Goal: Transaction & Acquisition: Purchase product/service

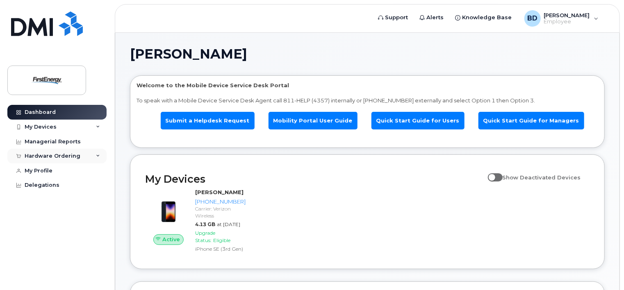
click at [73, 155] on div "Hardware Ordering" at bounding box center [53, 156] width 56 height 7
click at [43, 171] on div "New Order" at bounding box center [43, 171] width 31 height 7
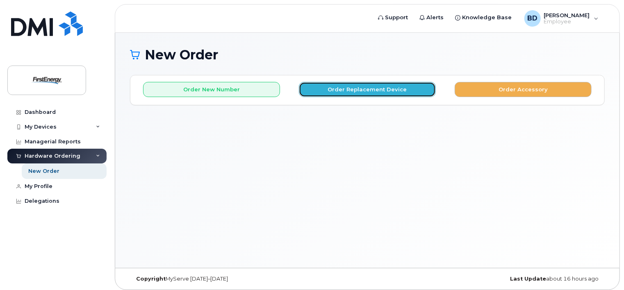
click at [351, 92] on button "Order Replacement Device" at bounding box center [367, 89] width 137 height 15
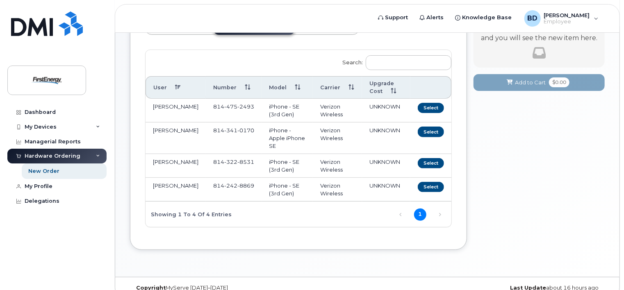
scroll to position [78, 0]
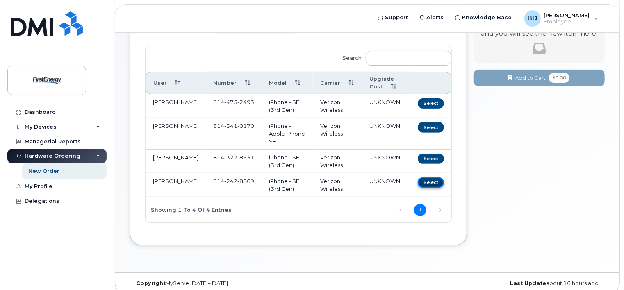
click at [427, 178] on button "Select" at bounding box center [431, 183] width 26 height 10
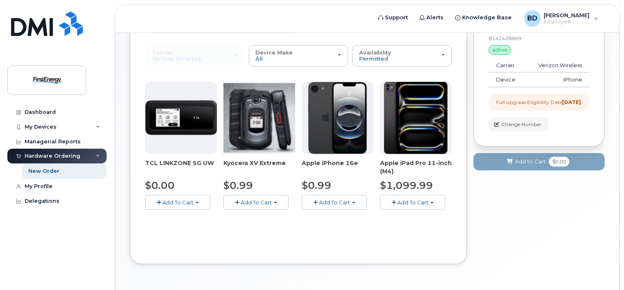
click at [330, 202] on span "Add To Cart" at bounding box center [334, 202] width 31 height 7
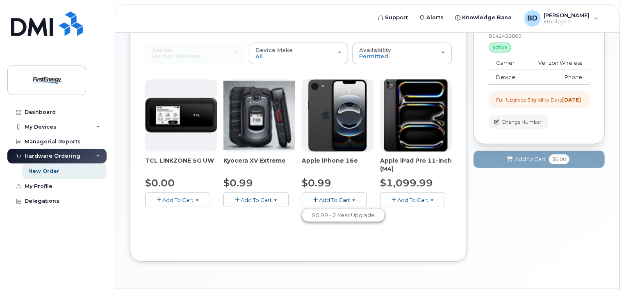
scroll to position [82, 0]
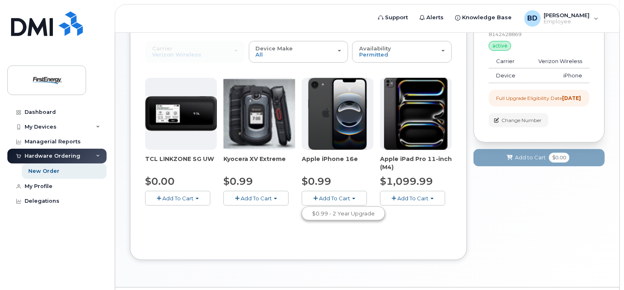
click at [318, 197] on button "Add To Cart" at bounding box center [334, 198] width 65 height 14
click at [316, 198] on span "button" at bounding box center [315, 198] width 5 height 5
click at [319, 210] on link "$0.99 - 2 Year Upgrade" at bounding box center [343, 214] width 79 height 10
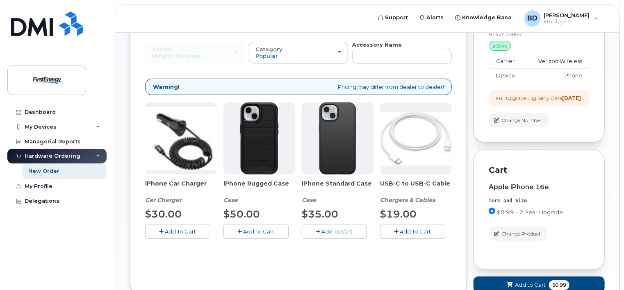
click at [239, 231] on icon "button" at bounding box center [240, 231] width 5 height 5
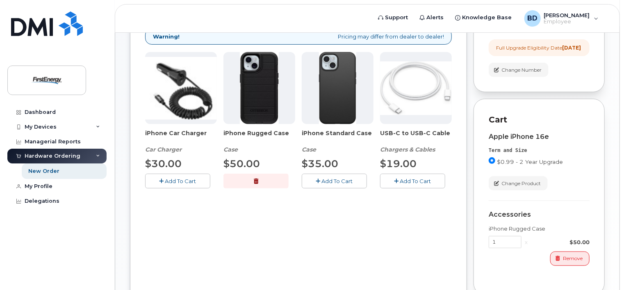
scroll to position [123, 0]
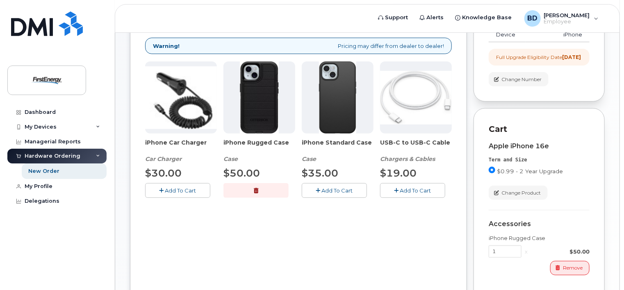
click at [161, 188] on icon "button" at bounding box center [162, 190] width 5 height 5
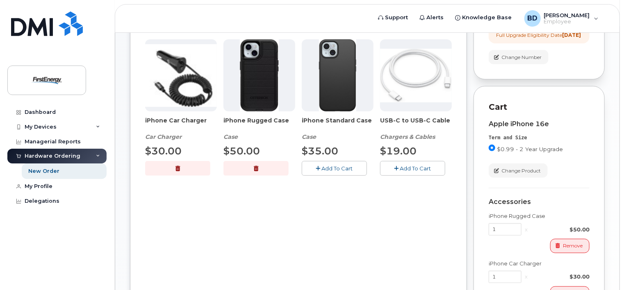
scroll to position [246, 0]
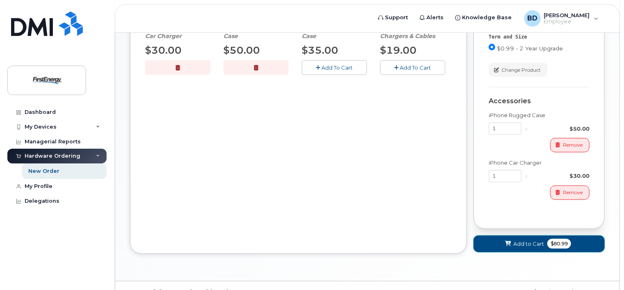
click at [521, 247] on span "Add to Cart" at bounding box center [528, 244] width 31 height 8
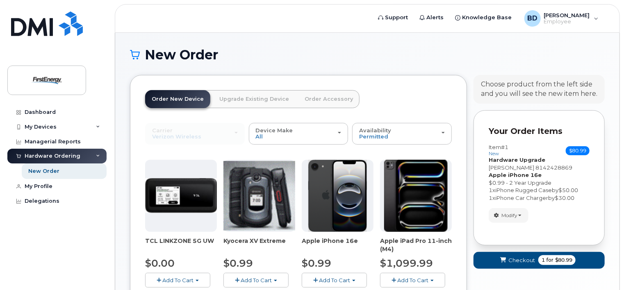
scroll to position [0, 0]
click at [520, 259] on span "Checkout" at bounding box center [521, 261] width 27 height 8
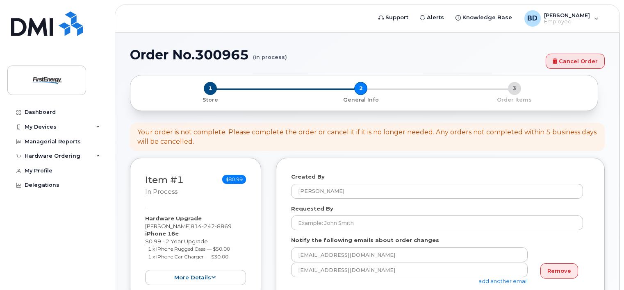
select select
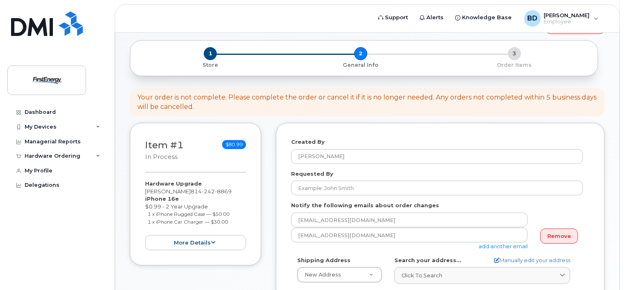
scroll to position [123, 0]
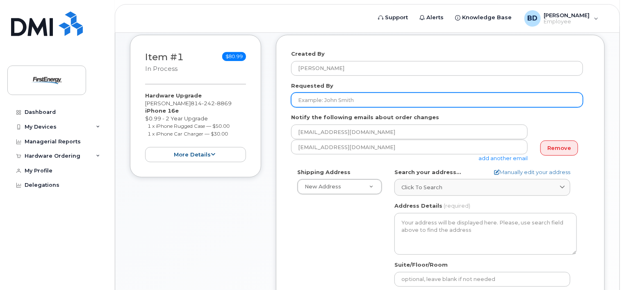
click at [317, 100] on input "Requested By" at bounding box center [437, 100] width 292 height 15
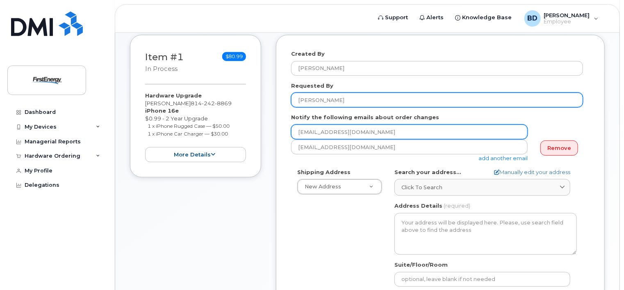
type input "[PERSON_NAME]"
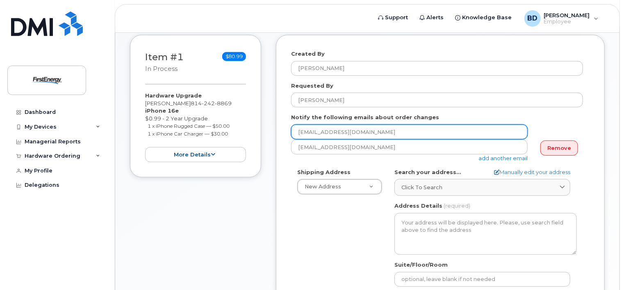
click at [351, 130] on input "[EMAIL_ADDRESS][DOMAIN_NAME]" at bounding box center [409, 132] width 237 height 15
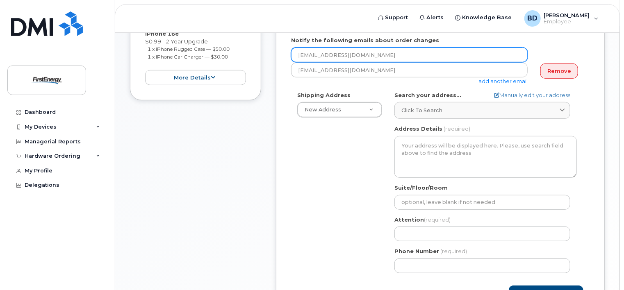
scroll to position [205, 0]
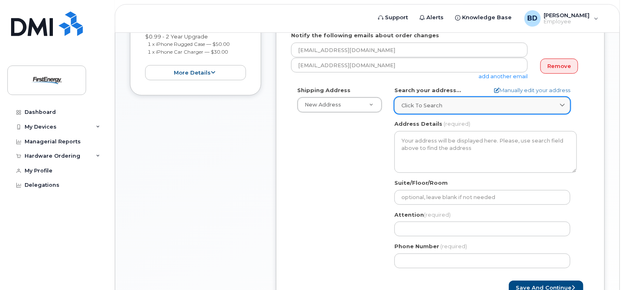
click at [564, 107] on icon at bounding box center [562, 105] width 5 height 5
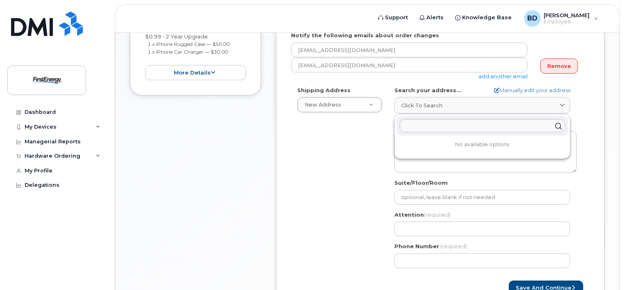
click at [397, 80] on form "Created By Beers, Devin M Requested By Devin Beers Notify the following emails …" at bounding box center [440, 132] width 299 height 328
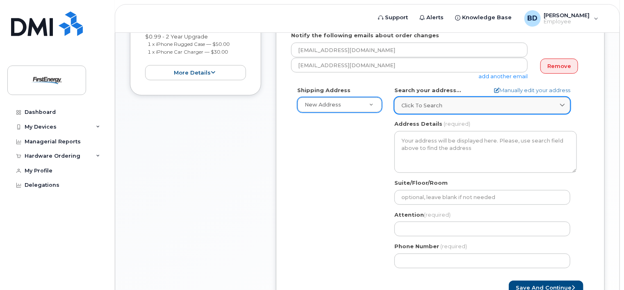
click at [563, 105] on icon at bounding box center [562, 105] width 5 height 5
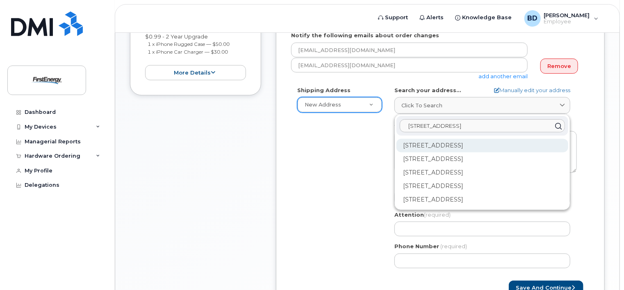
type input "311 industrial park rd"
click at [483, 146] on div "311 Industrial Park Rd Johnstown PA 15904-1941" at bounding box center [483, 146] width 172 height 14
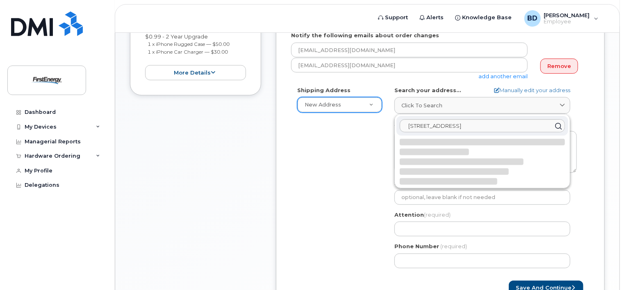
select select
type textarea "311 Industrial Park Rd JOHNSTOWN PA 15904-1941 UNITED STATES"
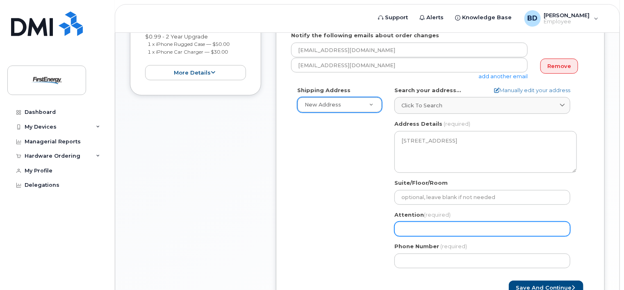
click at [415, 230] on input "Attention (required)" at bounding box center [482, 229] width 176 height 15
select select
type input "D"
select select
type input "De"
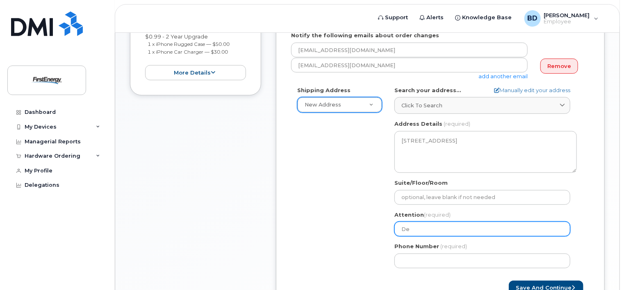
select select
type input "Dev"
select select
type input "Devi"
select select
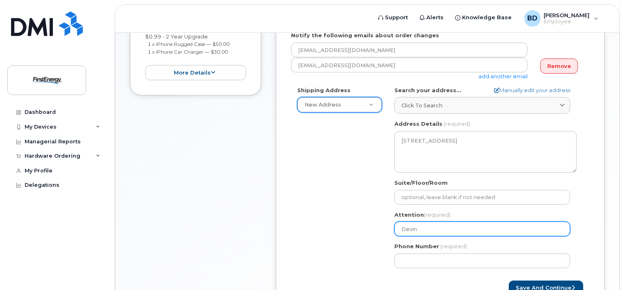
type input "Devin"
select select
type input "Devin B"
select select
type input "Devin Be"
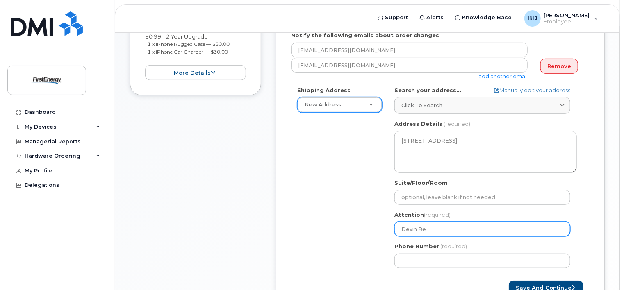
select select
type input "Devin Bee"
select select
type input "Devin Beer"
select select
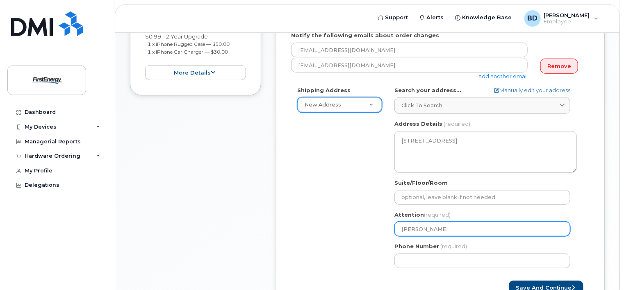
type input "Devin Beers"
type input "814"
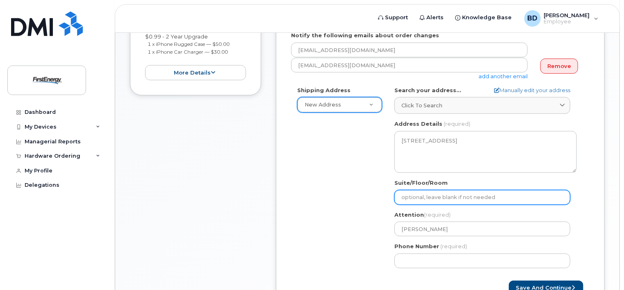
click at [437, 198] on input "Suite/Floor/Room" at bounding box center [482, 197] width 176 height 15
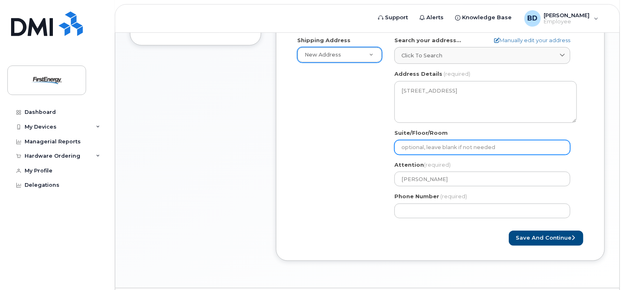
scroll to position [237, 0]
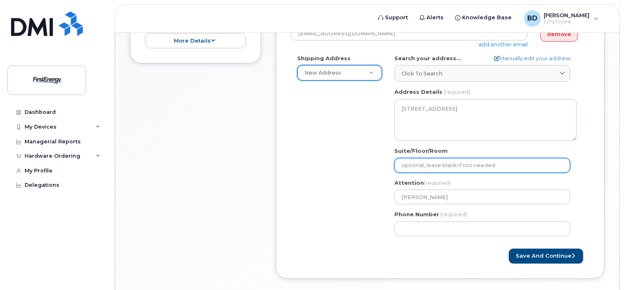
select select
type input "L"
select select
type input "Li"
select select
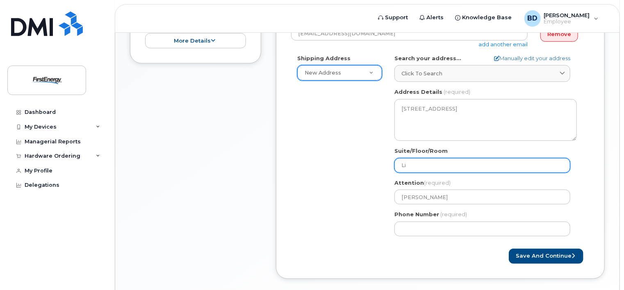
type input "Lin"
select select
type input "Line"
select select
type input "Line D"
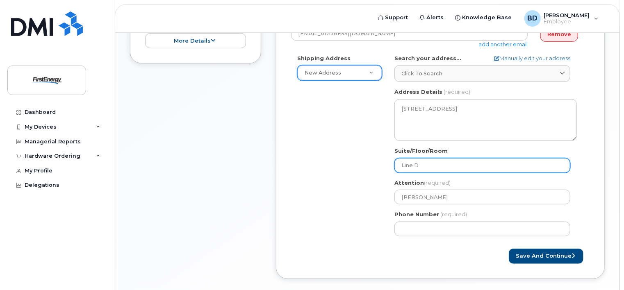
select select
type input "Line De"
select select
type input "Line Dep"
select select
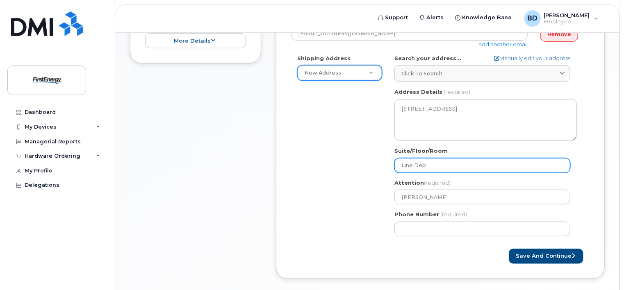
type input "Line Depa"
select select
type input "Line Depar"
select select
type input "Line Depart"
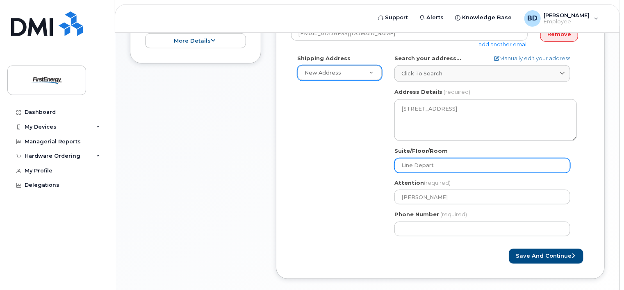
select select
type input "Line Departm"
select select
type input "Line Departme"
select select
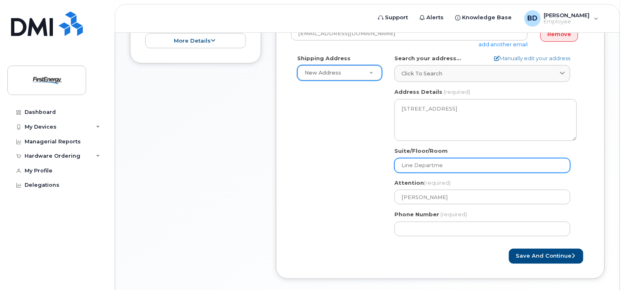
type input "Line Departmen"
select select
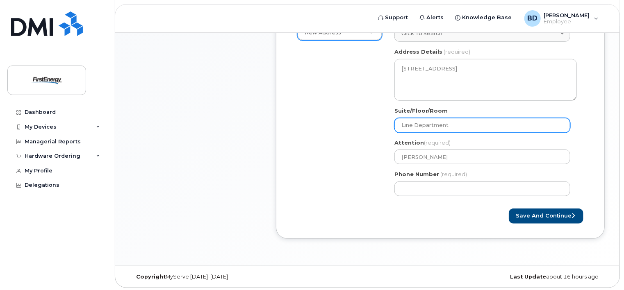
scroll to position [278, 0]
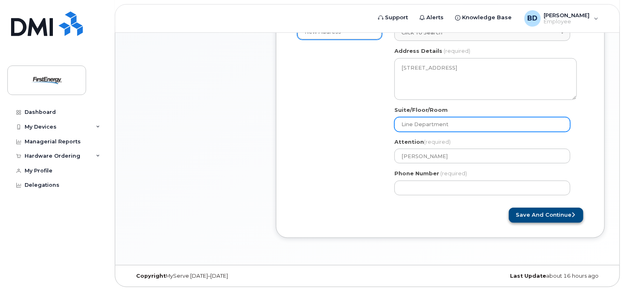
type input "Line Department"
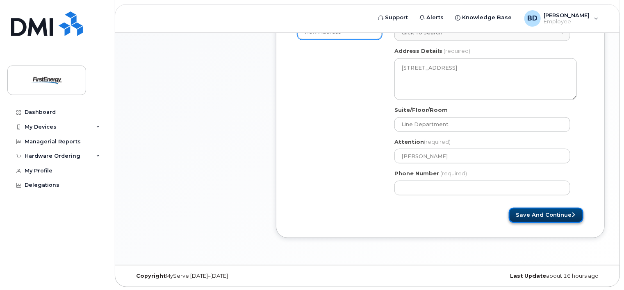
click at [540, 217] on button "Save and Continue" at bounding box center [546, 215] width 75 height 15
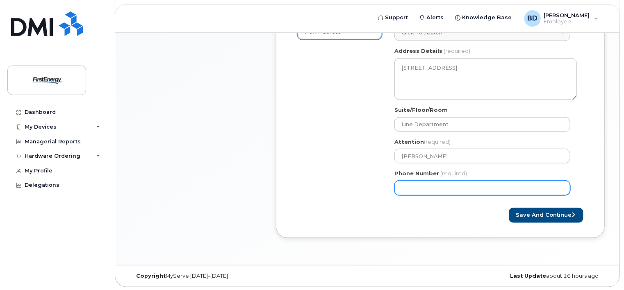
click at [428, 187] on input "Phone Number" at bounding box center [482, 188] width 176 height 15
select select
type input "8144752493"
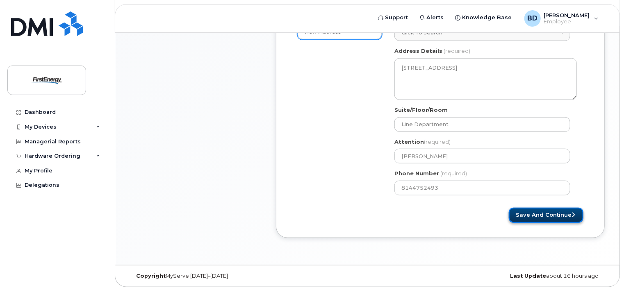
click at [535, 214] on button "Save and Continue" at bounding box center [546, 215] width 75 height 15
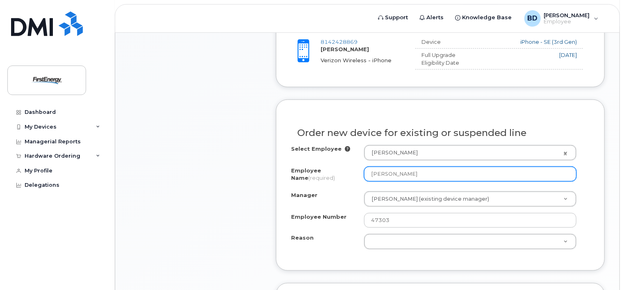
scroll to position [369, 0]
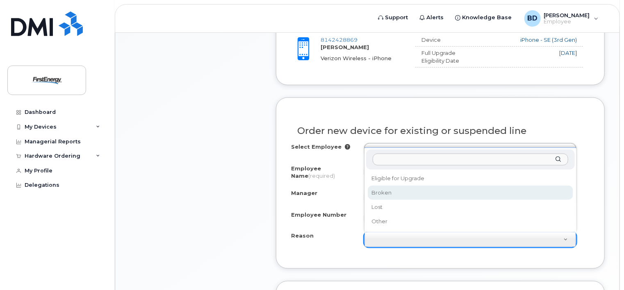
select select "broken"
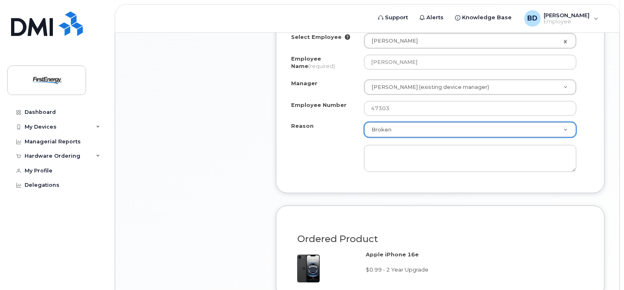
scroll to position [492, 0]
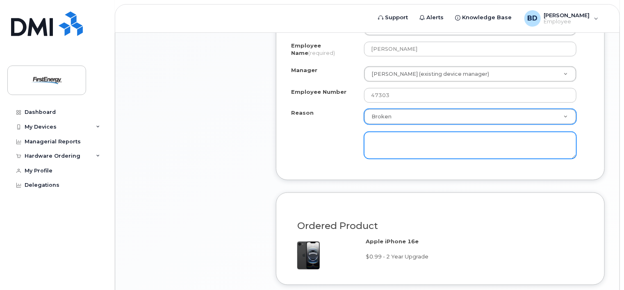
click at [380, 139] on textarea at bounding box center [470, 145] width 212 height 27
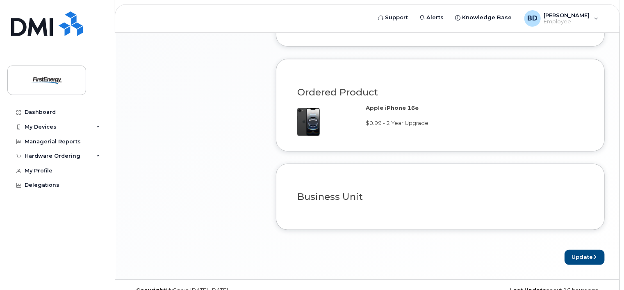
scroll to position [639, 0]
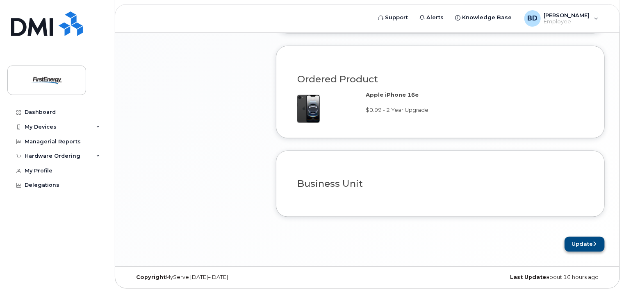
type textarea "Screen stopped working."
click at [575, 244] on button "Update" at bounding box center [585, 244] width 40 height 15
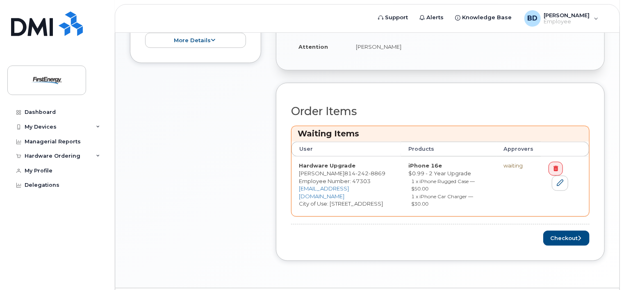
scroll to position [287, 0]
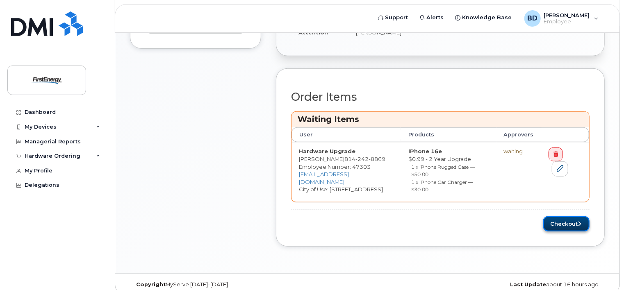
click at [556, 225] on button "Checkout" at bounding box center [566, 224] width 46 height 15
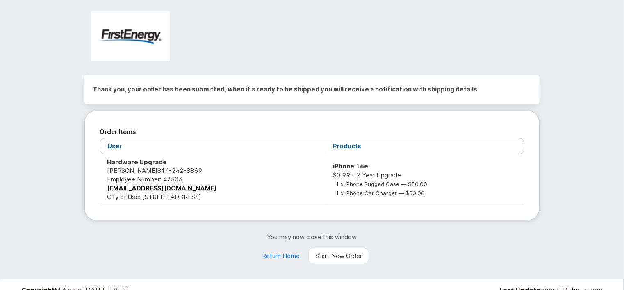
scroll to position [20, 0]
